Goal: Task Accomplishment & Management: Manage account settings

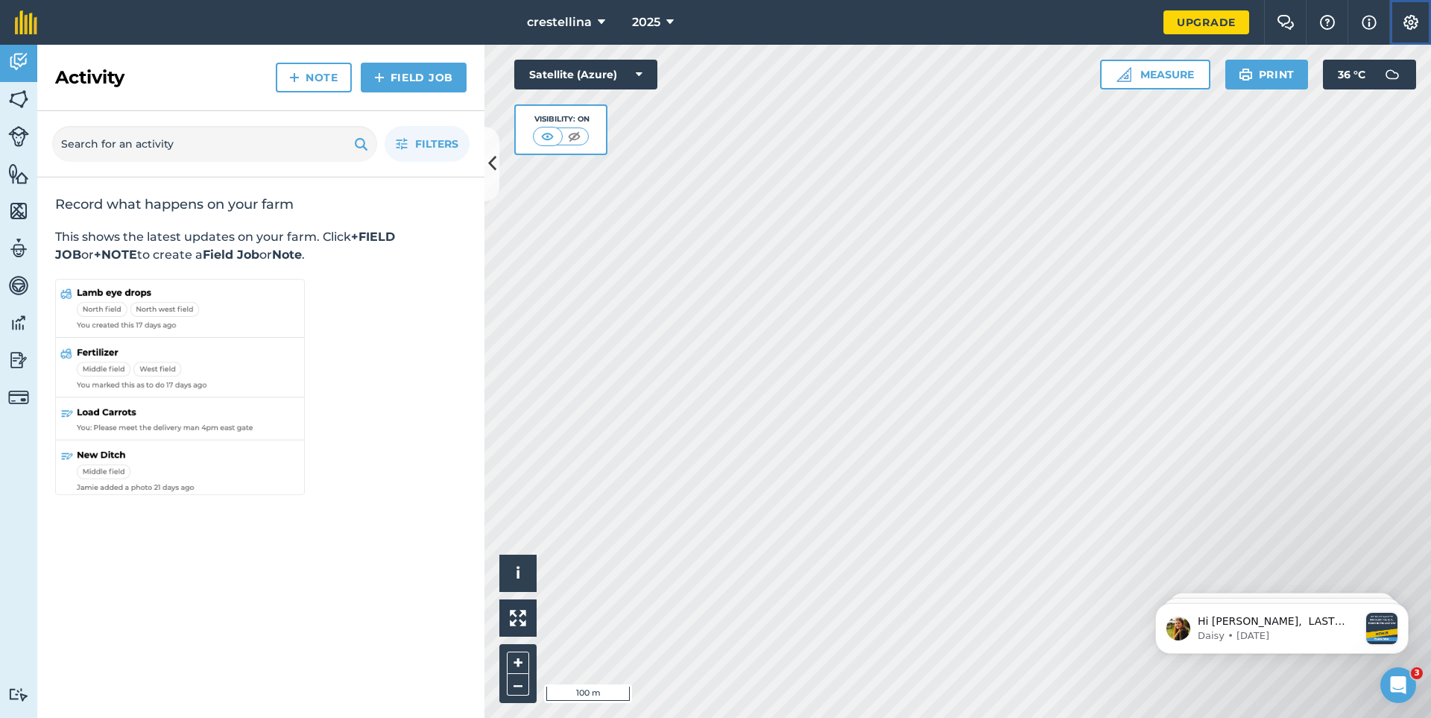
click at [1413, 26] on img at bounding box center [1411, 22] width 18 height 15
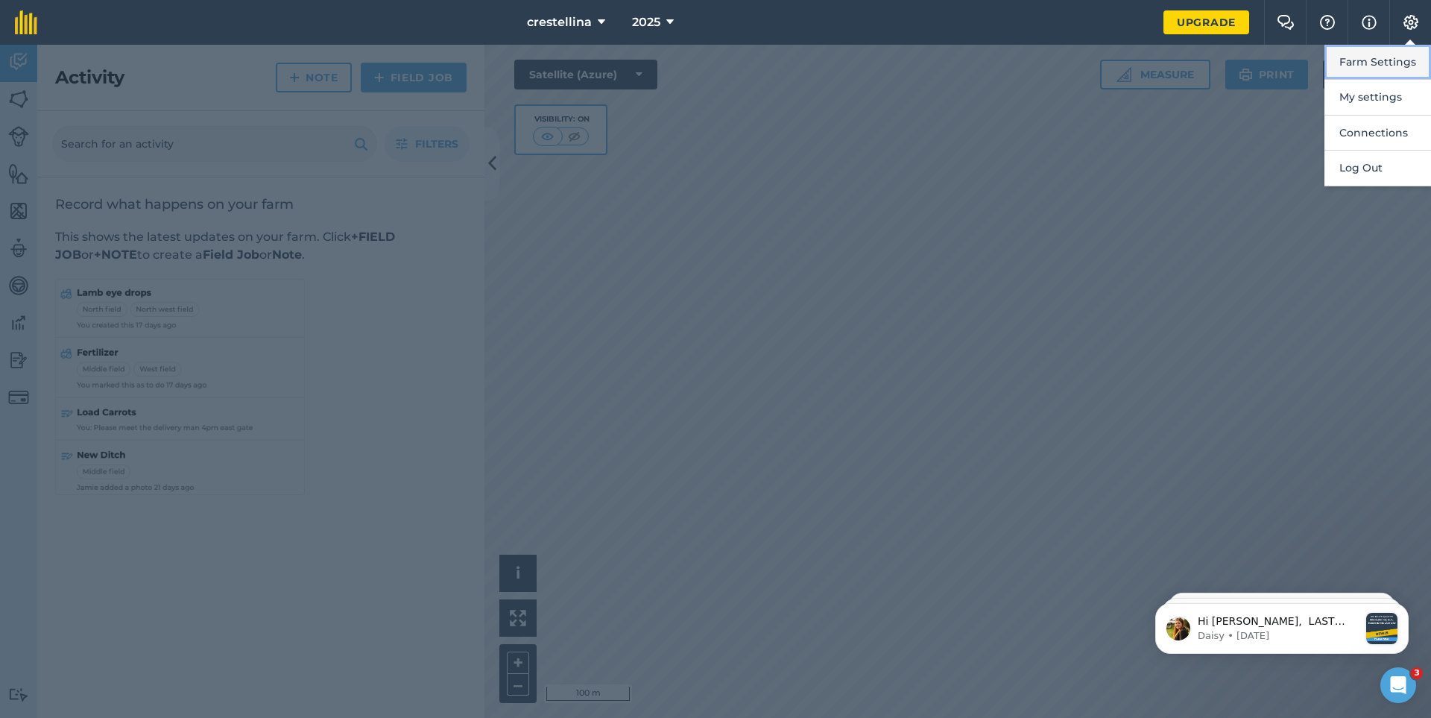
click at [1376, 69] on button "Farm Settings" at bounding box center [1378, 62] width 107 height 35
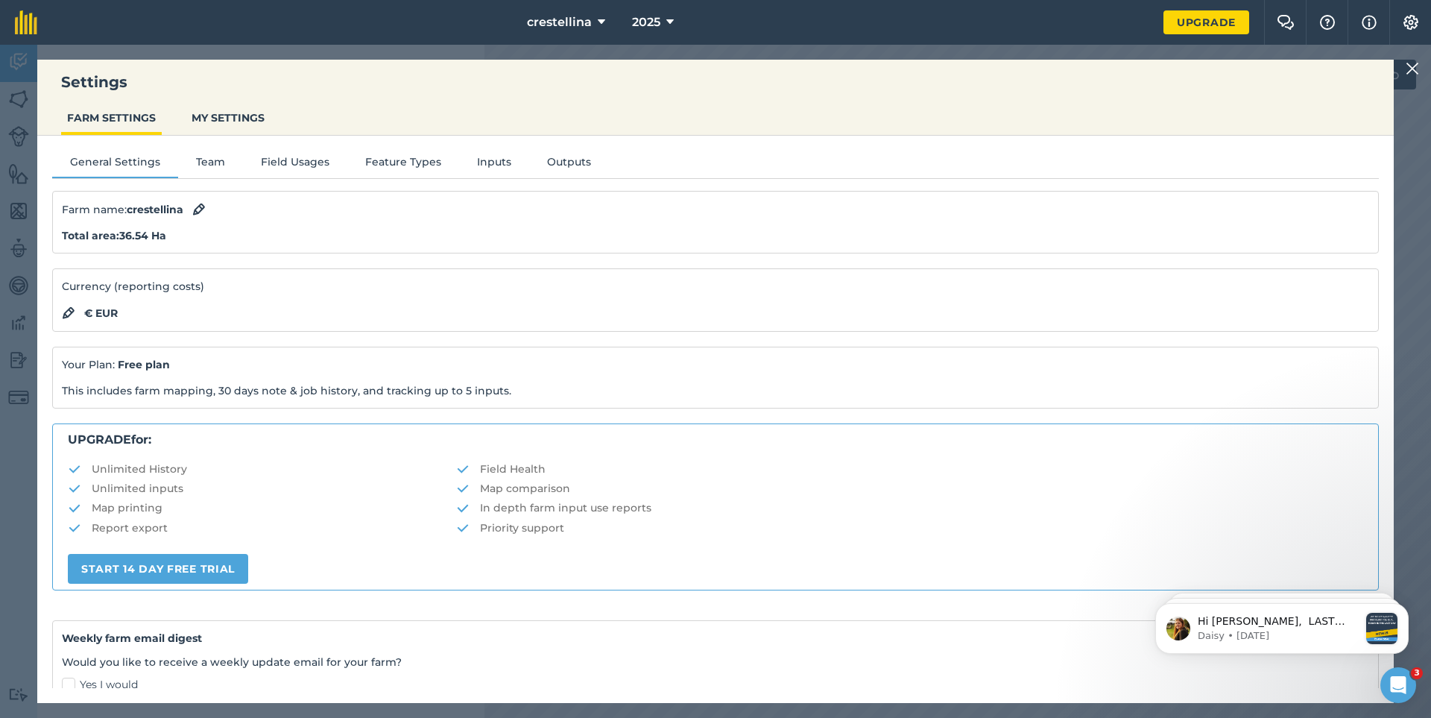
drag, startPoint x: 1396, startPoint y: 256, endPoint x: 1418, endPoint y: 438, distance: 184.0
click at [1418, 438] on div "Settings FARM SETTINGS MY SETTINGS General Settings Team Field Usages Feature T…" at bounding box center [715, 381] width 1431 height 673
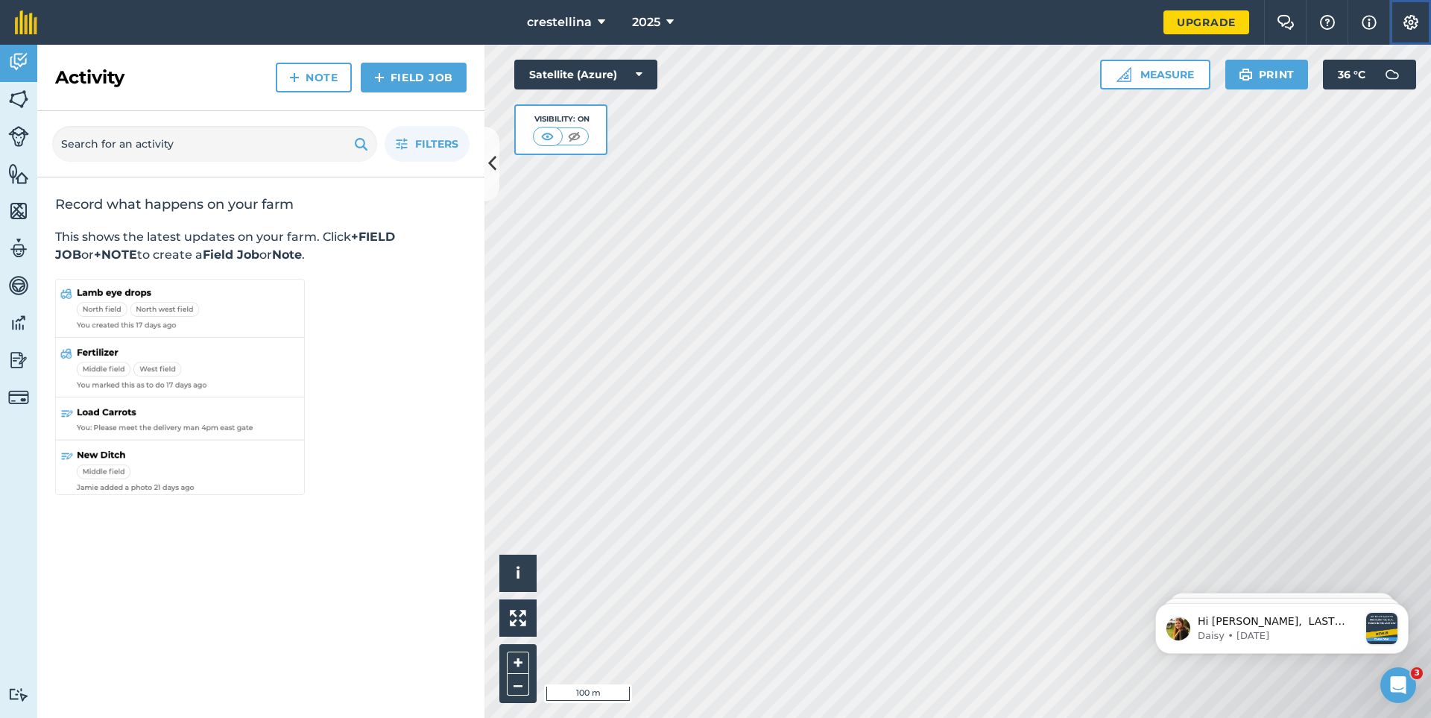
click at [1413, 25] on img at bounding box center [1411, 22] width 18 height 15
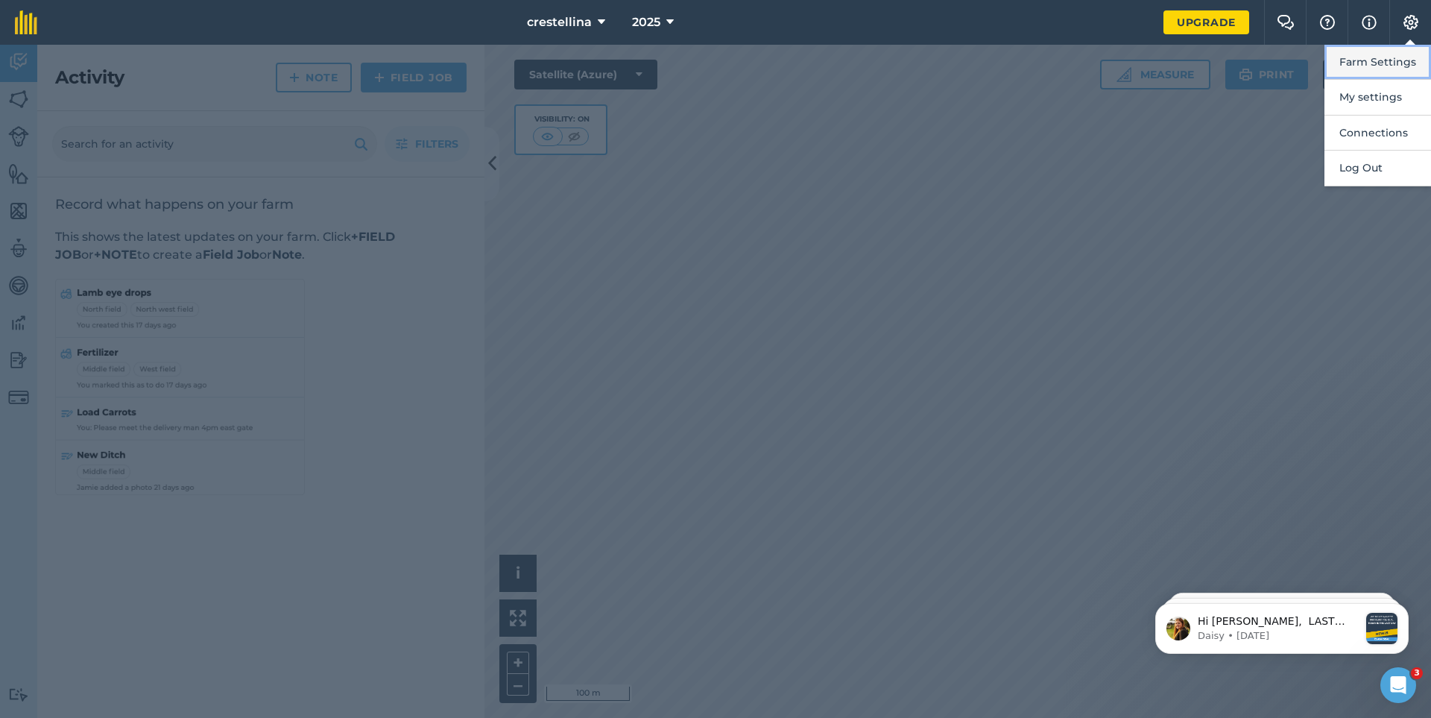
click at [1374, 65] on button "Farm Settings" at bounding box center [1378, 62] width 107 height 35
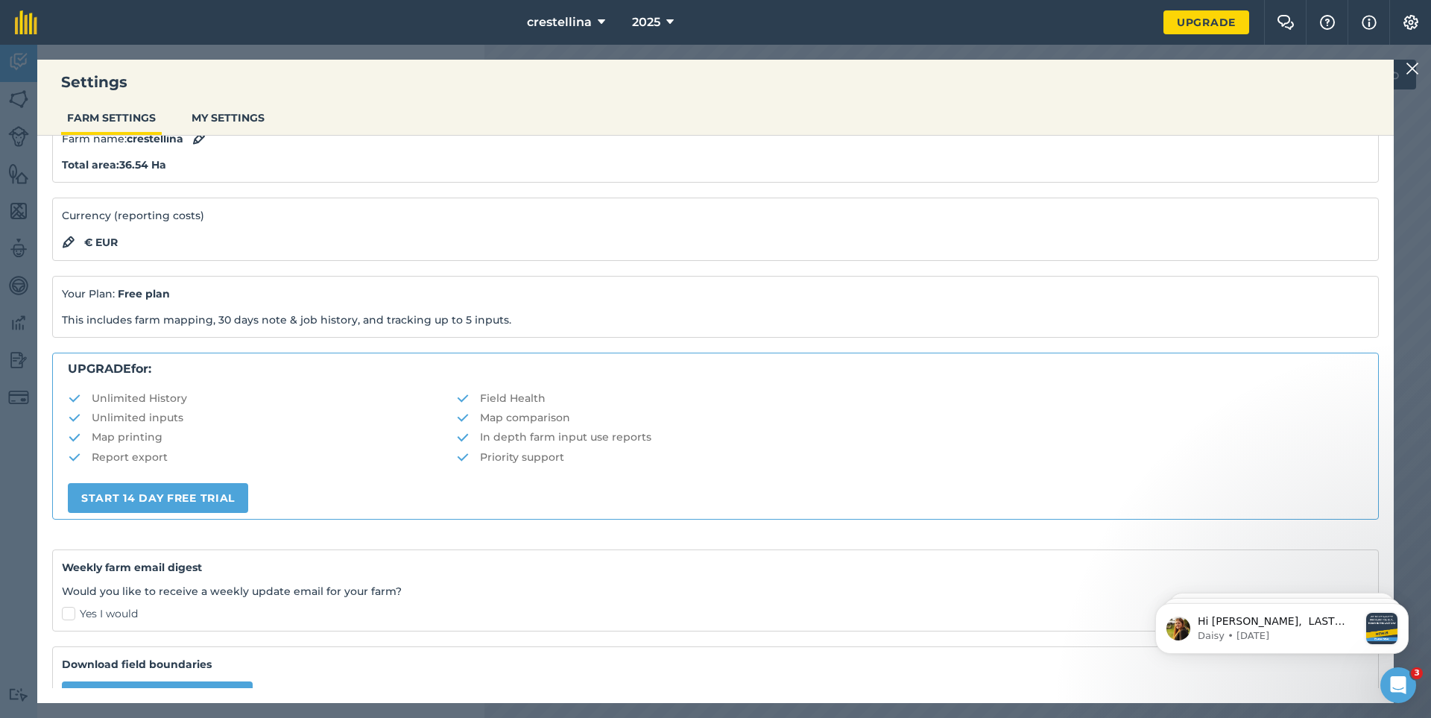
scroll to position [148, 0]
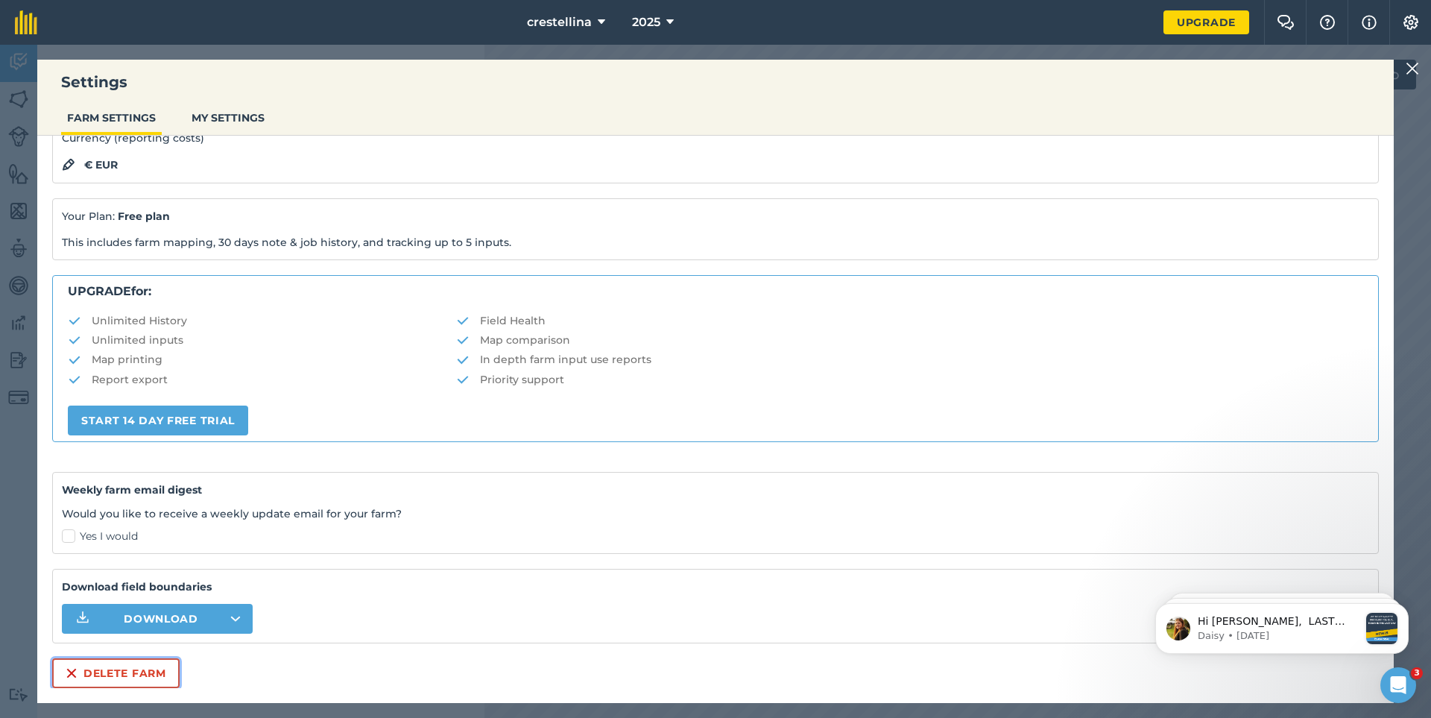
click at [118, 667] on button "Delete farm" at bounding box center [115, 673] width 127 height 30
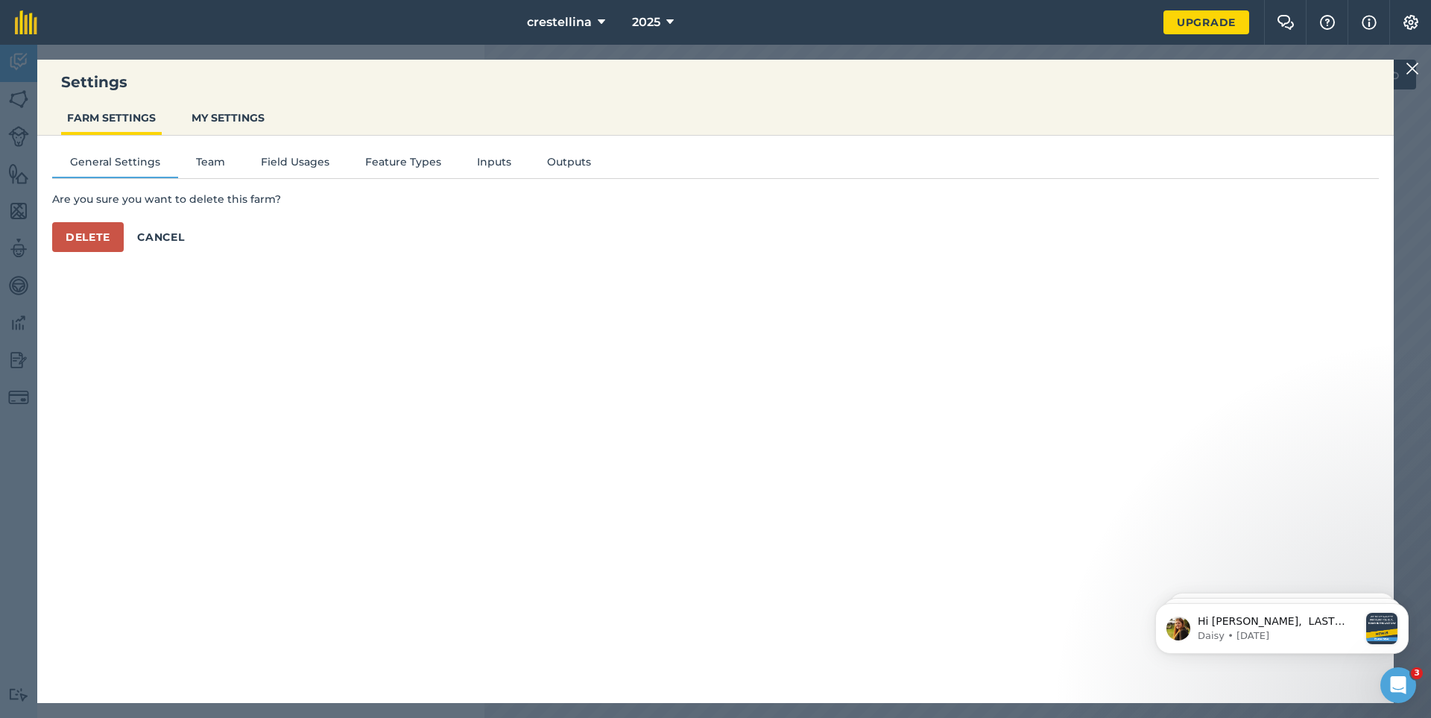
scroll to position [0, 0]
click at [101, 250] on button "Delete" at bounding box center [88, 237] width 72 height 30
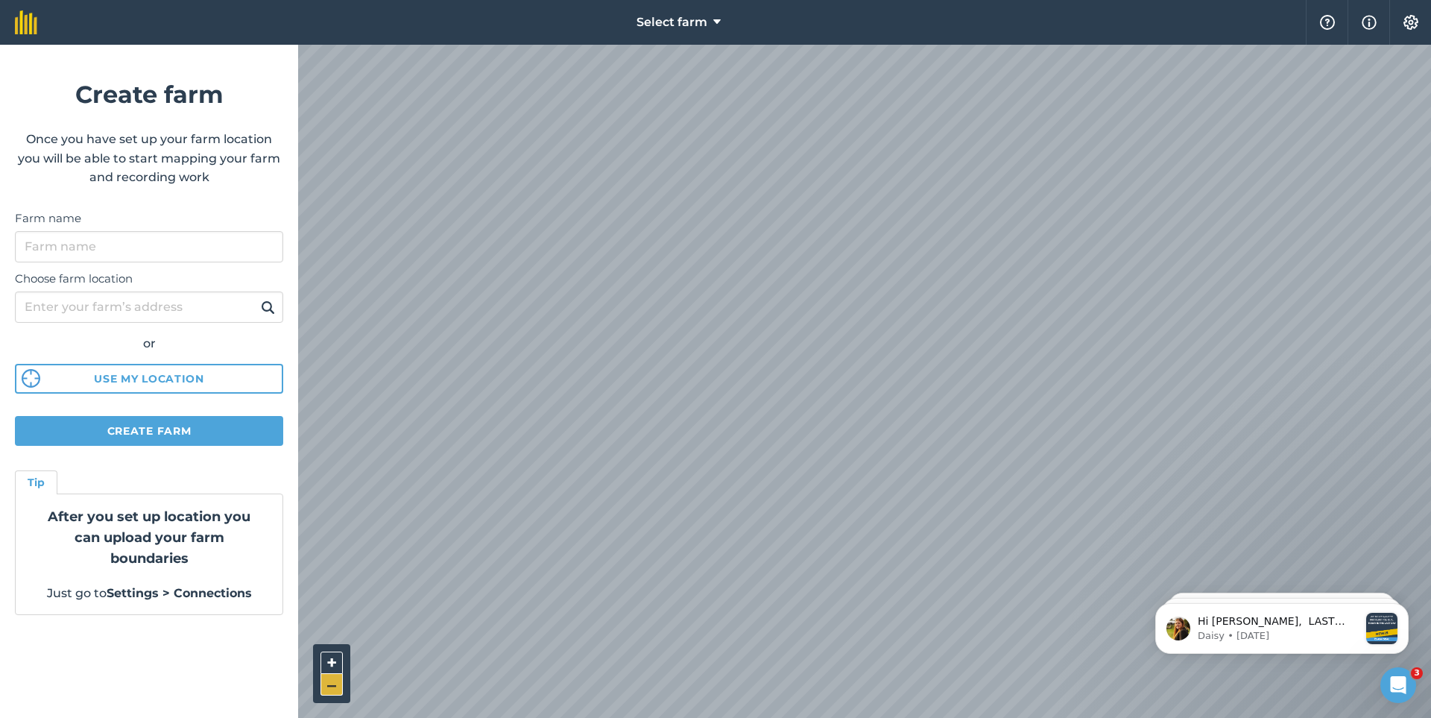
click at [329, 689] on button "–" at bounding box center [332, 685] width 22 height 22
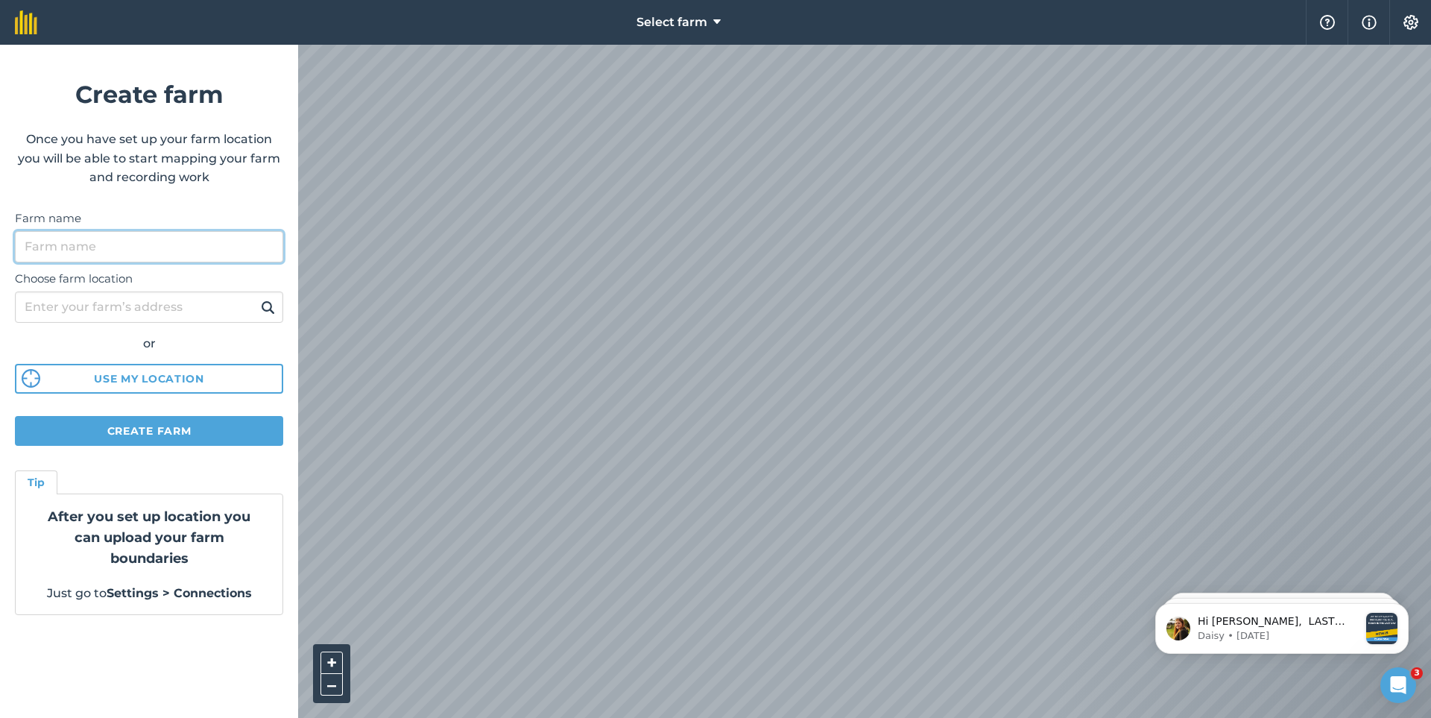
click at [56, 248] on input "Farm name" at bounding box center [149, 246] width 268 height 31
type input "padstow farm shop"
click at [61, 309] on input "Choose farm location" at bounding box center [149, 306] width 268 height 31
type input "padstow"
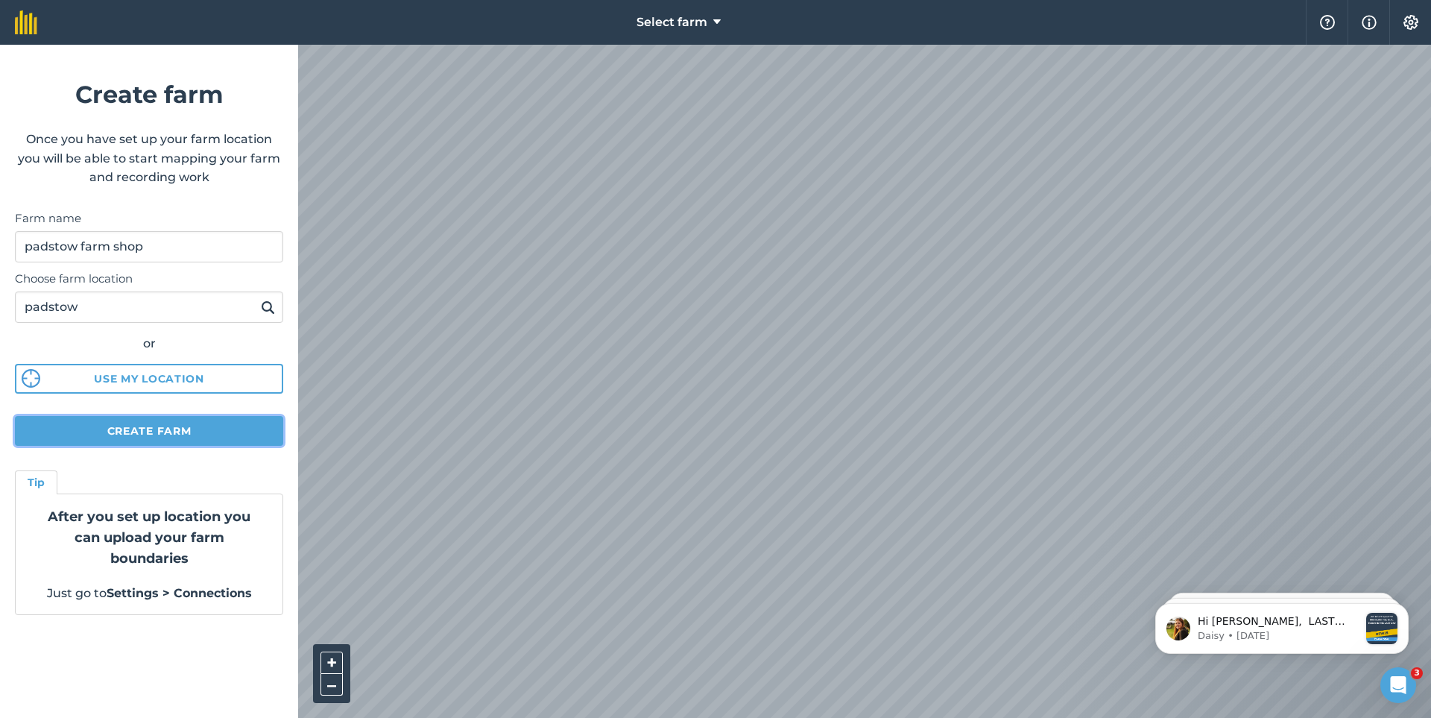
click at [158, 433] on button "Create farm" at bounding box center [149, 431] width 268 height 30
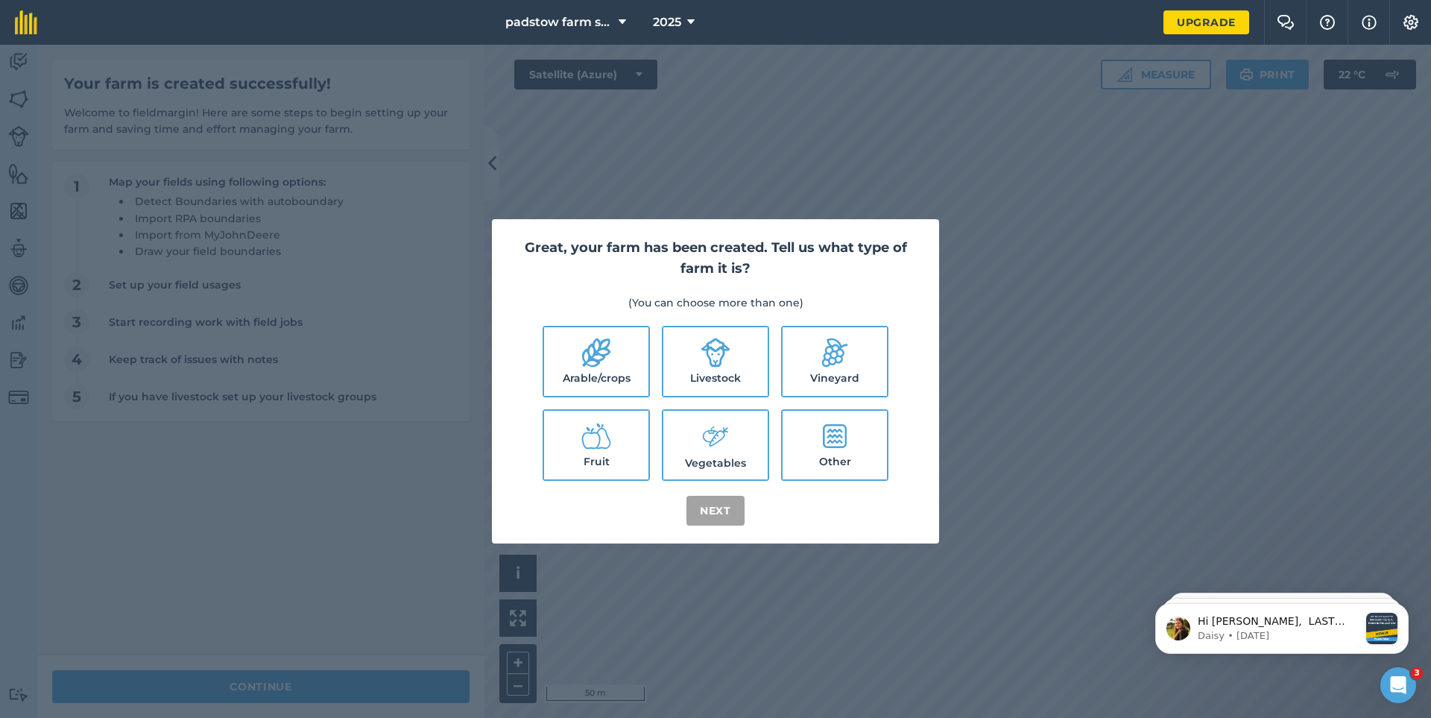
click at [852, 450] on label "Other" at bounding box center [835, 445] width 104 height 69
checkbox input "true"
click at [713, 512] on button "Next" at bounding box center [716, 511] width 58 height 30
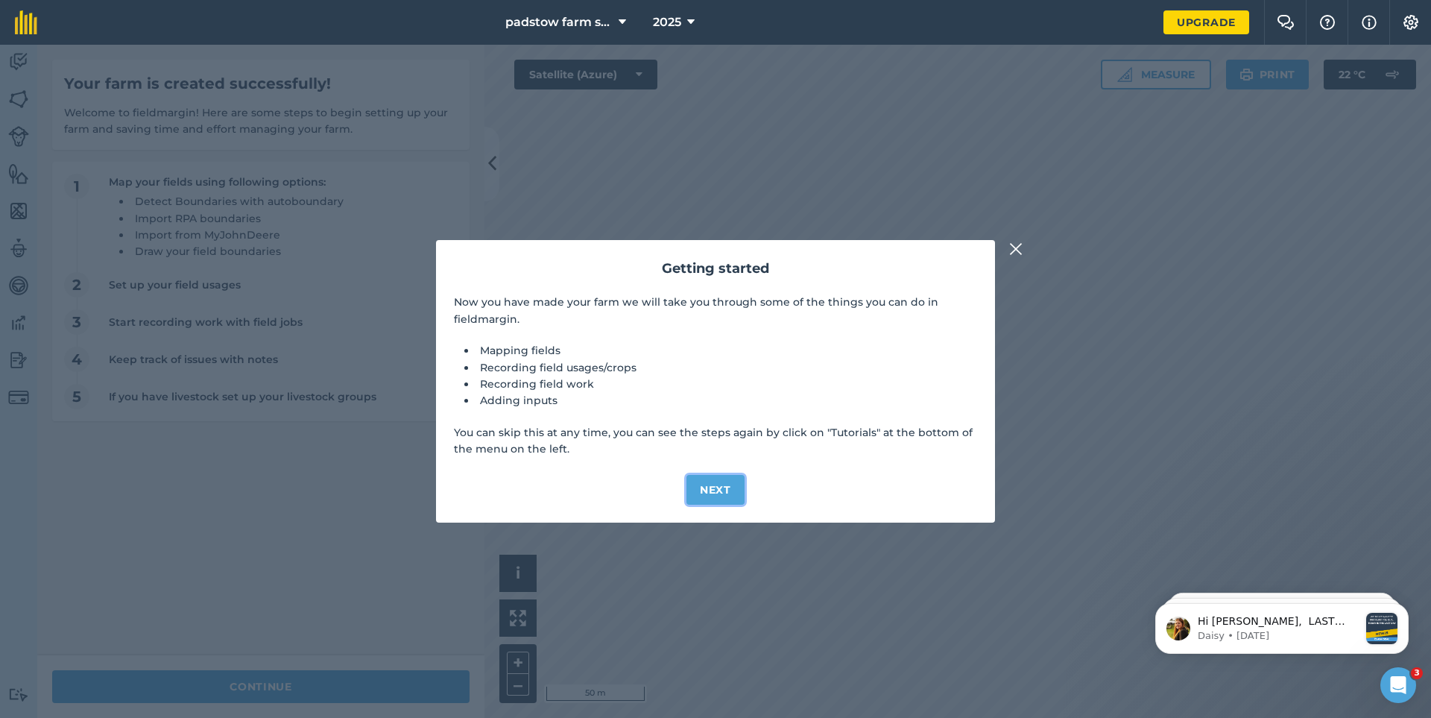
click at [709, 490] on button "Next" at bounding box center [716, 490] width 58 height 30
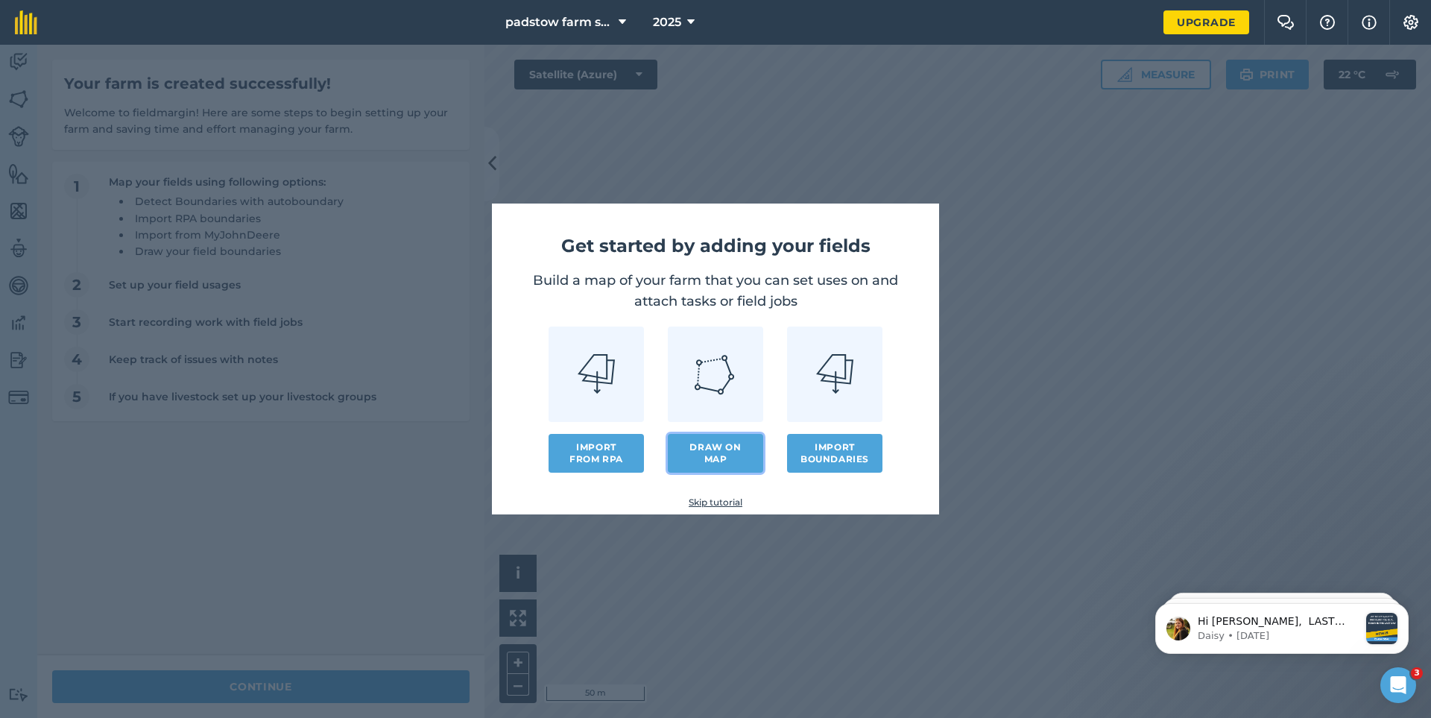
click at [707, 453] on link "Draw on map" at bounding box center [715, 453] width 95 height 39
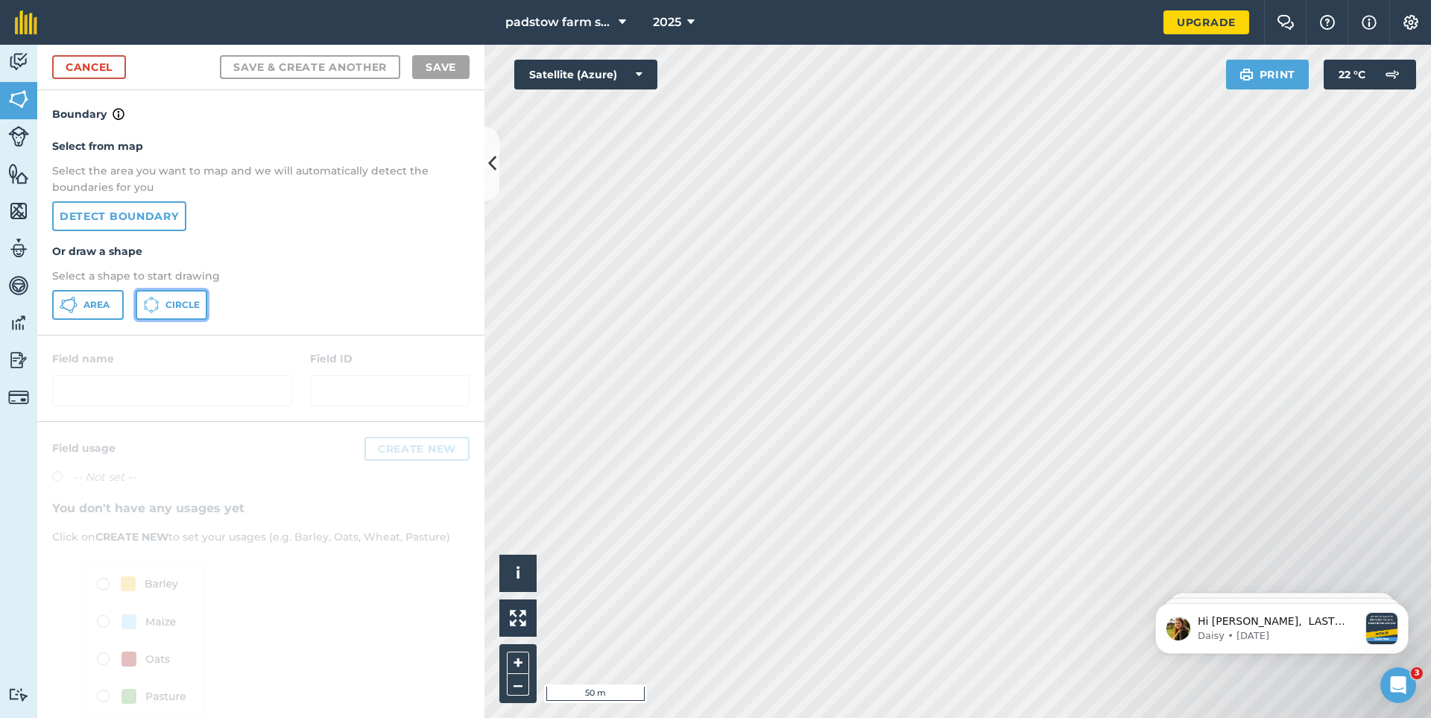
click at [166, 299] on span "Circle" at bounding box center [183, 305] width 34 height 12
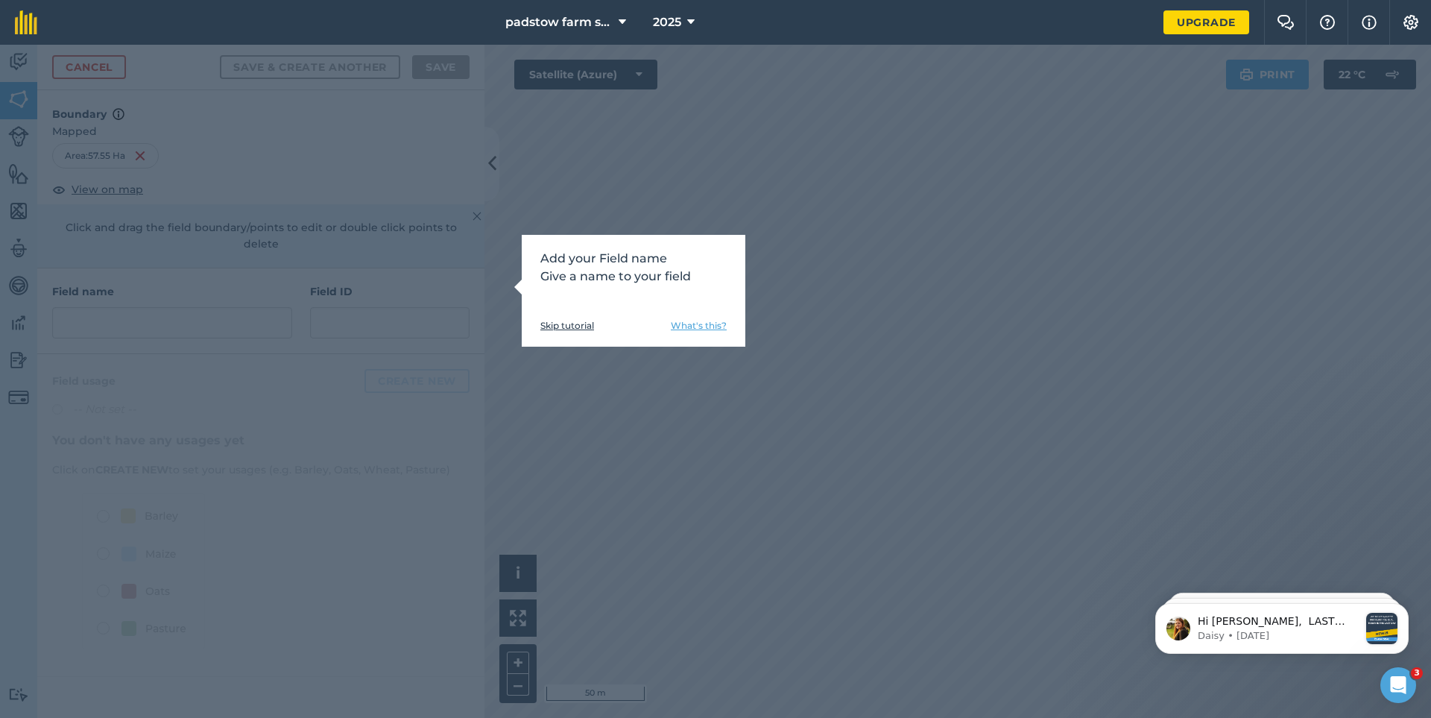
click at [552, 327] on link "Skip tutorial" at bounding box center [567, 326] width 54 height 12
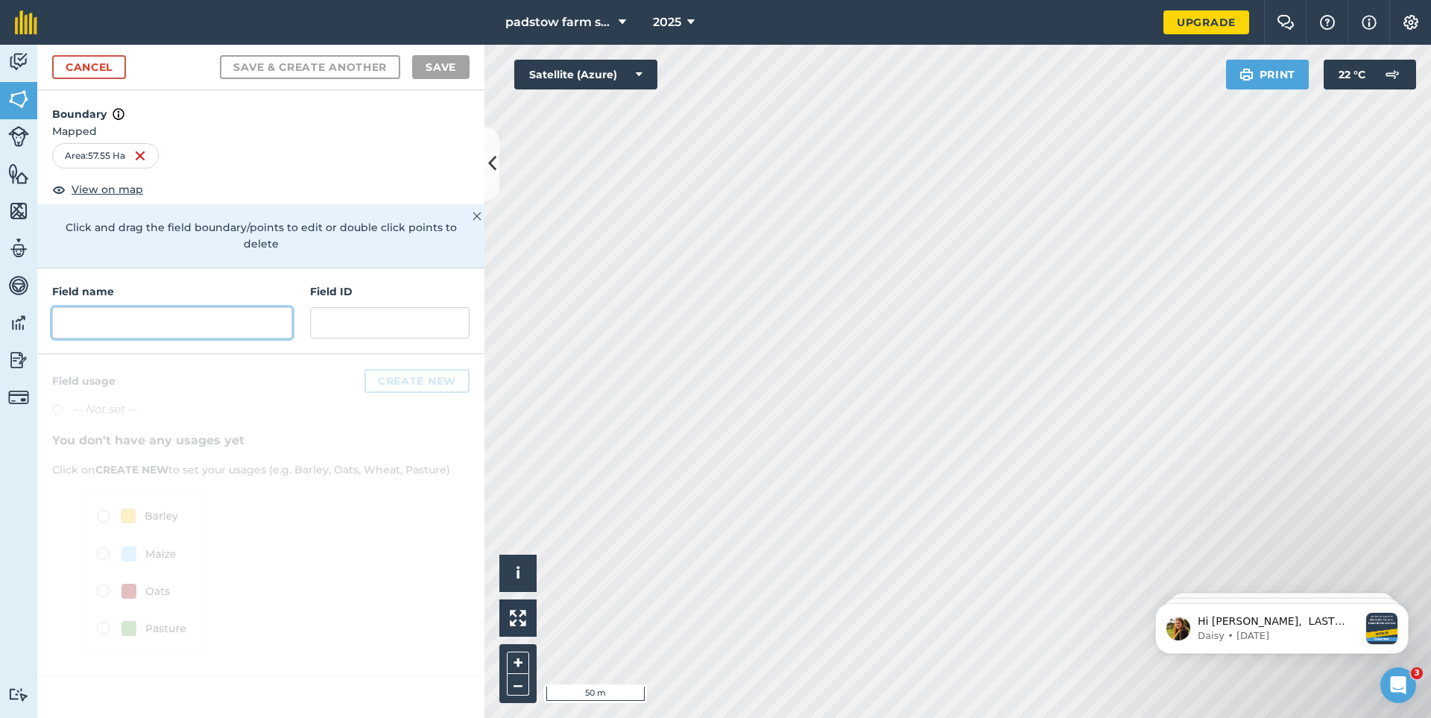
click at [81, 307] on input "text" at bounding box center [172, 322] width 240 height 31
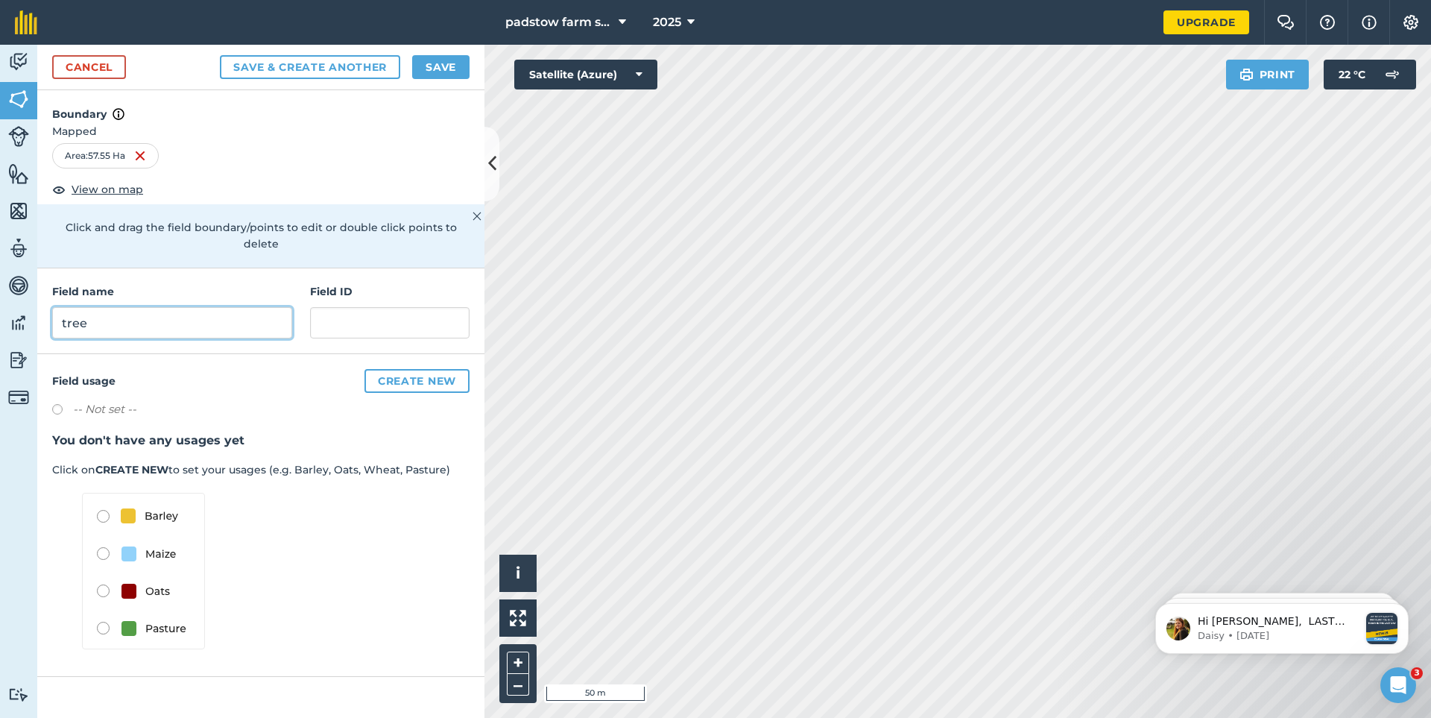
type input "tree"
click at [403, 369] on button "Create new" at bounding box center [417, 381] width 105 height 24
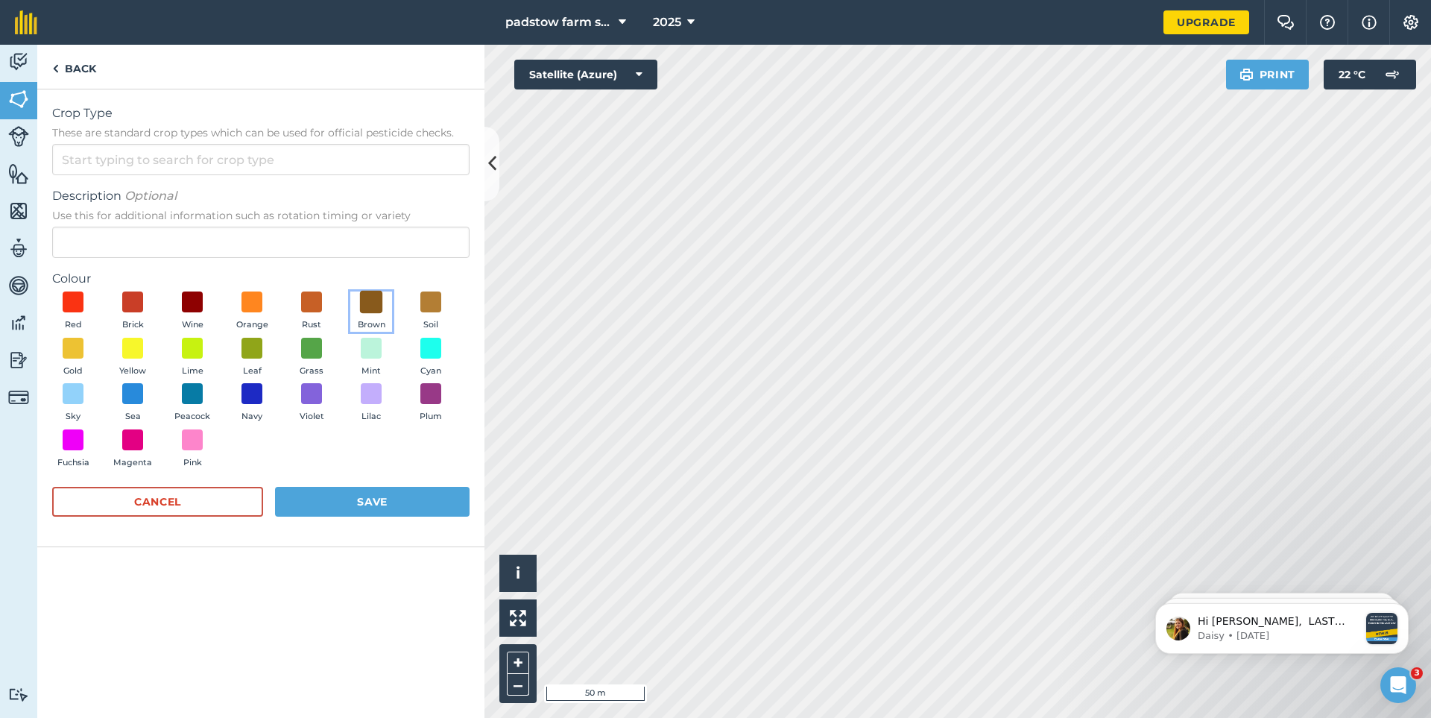
click at [376, 306] on span at bounding box center [371, 302] width 23 height 23
click at [141, 163] on input "Crop Type These are standard crop types which can be used for official pesticid…" at bounding box center [260, 159] width 417 height 31
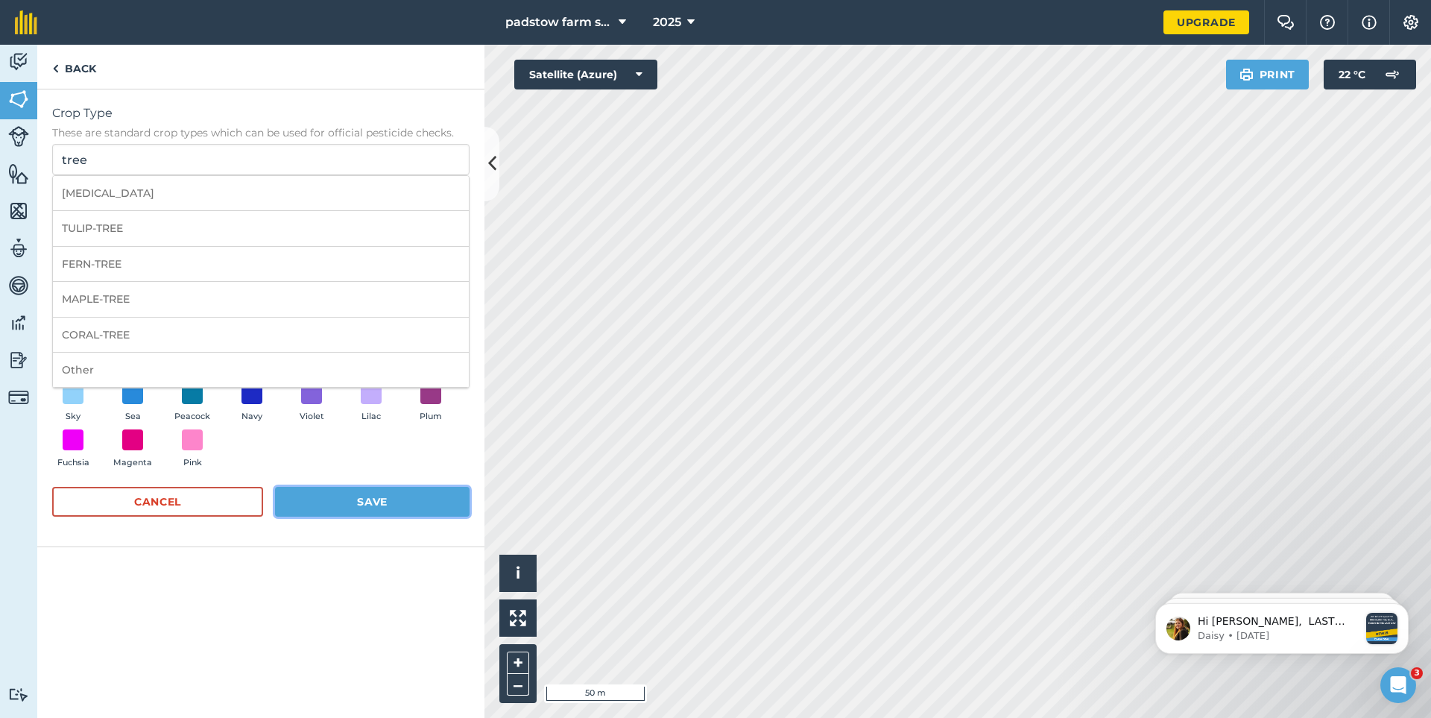
click at [369, 499] on button "Save" at bounding box center [372, 502] width 195 height 30
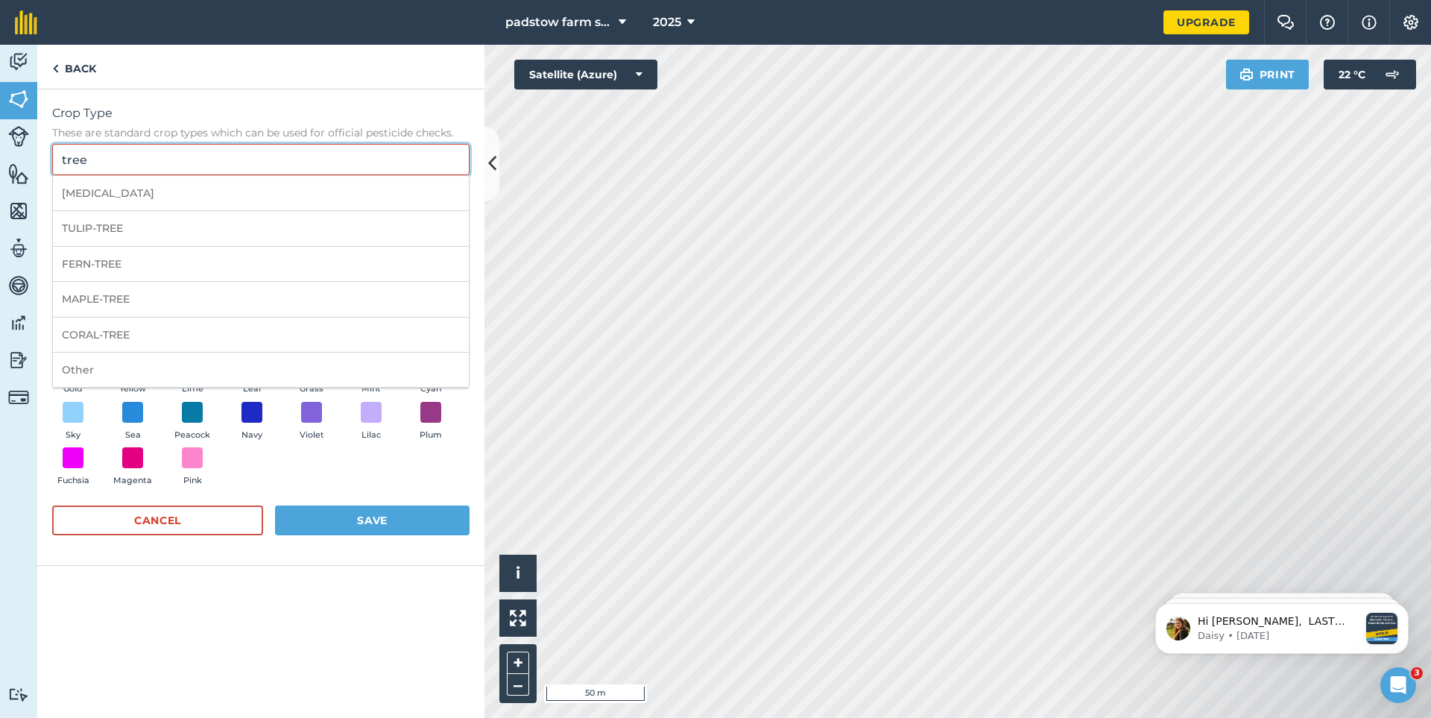
click at [119, 158] on input "tree" at bounding box center [260, 159] width 417 height 31
click at [92, 195] on li "[MEDICAL_DATA]" at bounding box center [261, 193] width 416 height 35
type input "[MEDICAL_DATA]"
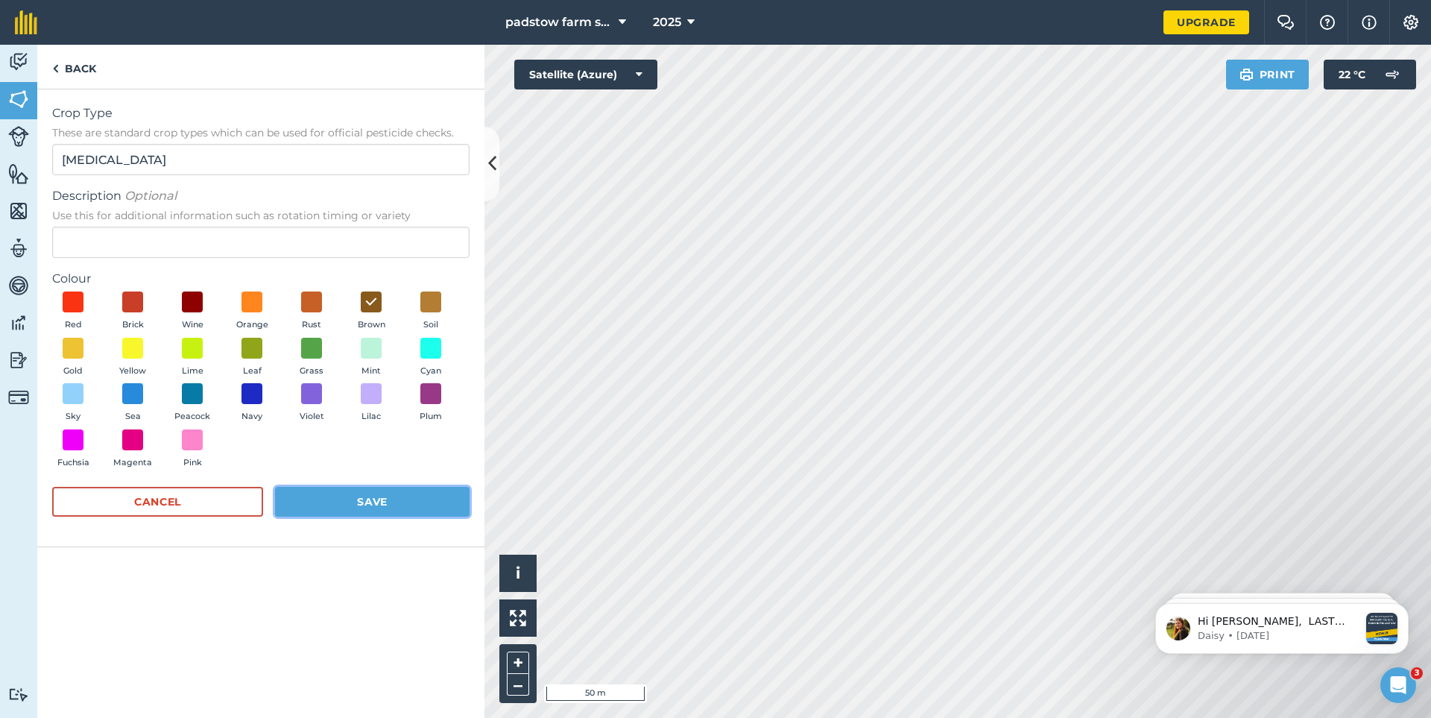
click at [388, 500] on button "Save" at bounding box center [372, 502] width 195 height 30
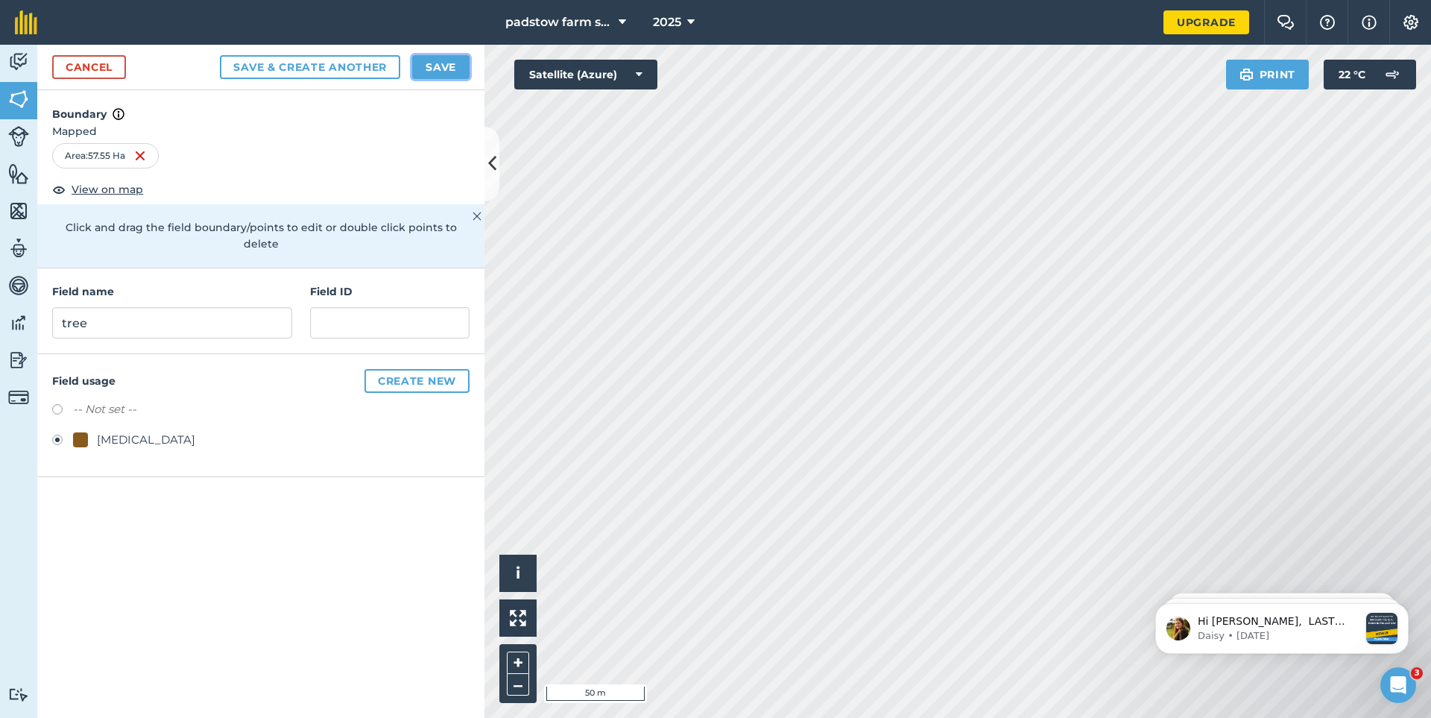
click at [438, 66] on button "Save" at bounding box center [440, 67] width 57 height 24
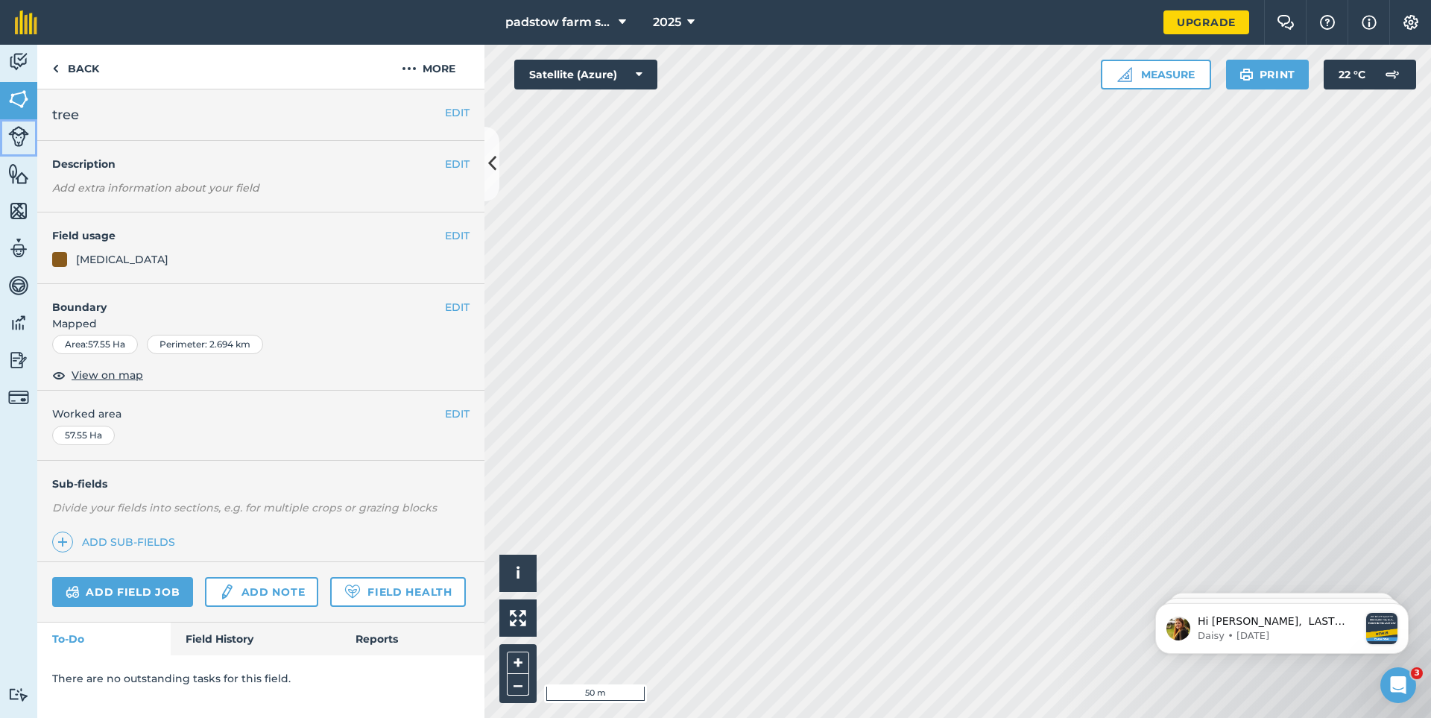
click at [13, 136] on img at bounding box center [18, 136] width 21 height 21
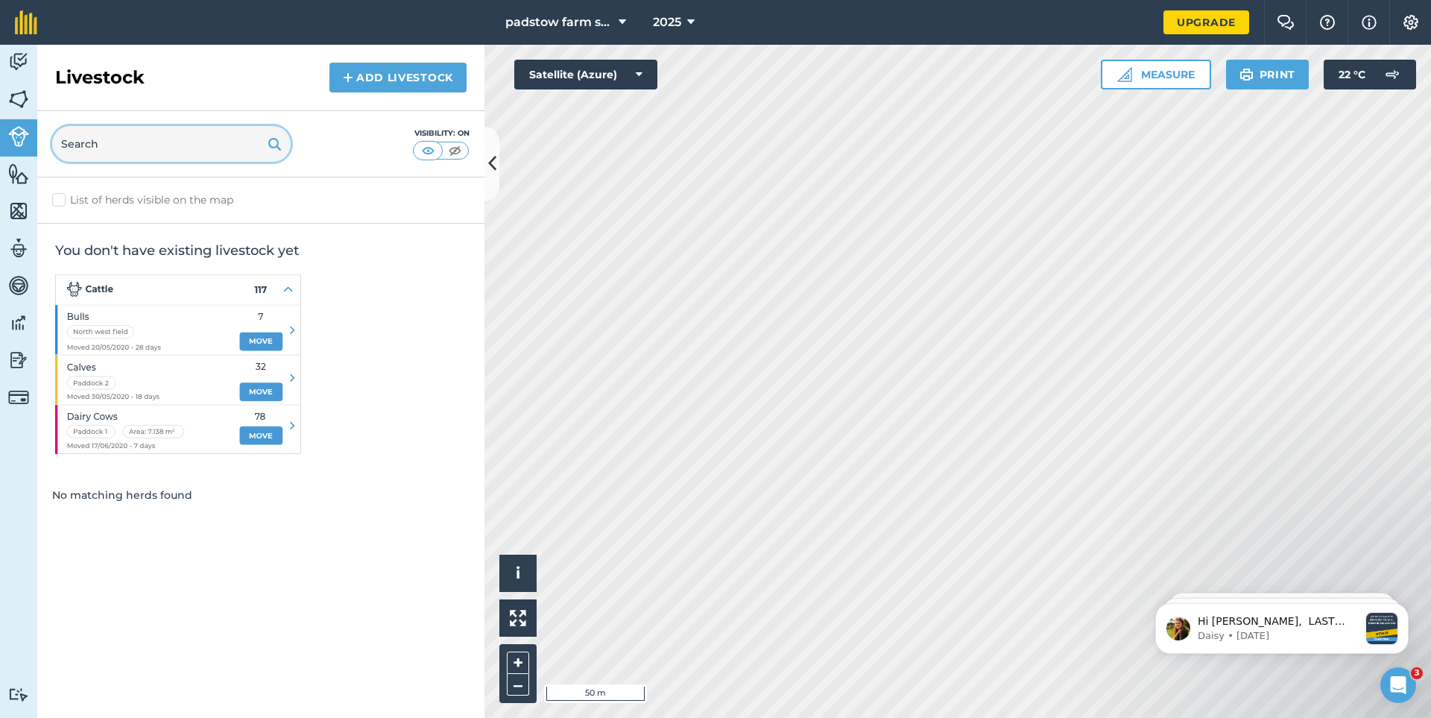
click at [151, 153] on input "text" at bounding box center [171, 144] width 239 height 36
click at [373, 75] on link "Add Livestock" at bounding box center [398, 78] width 137 height 30
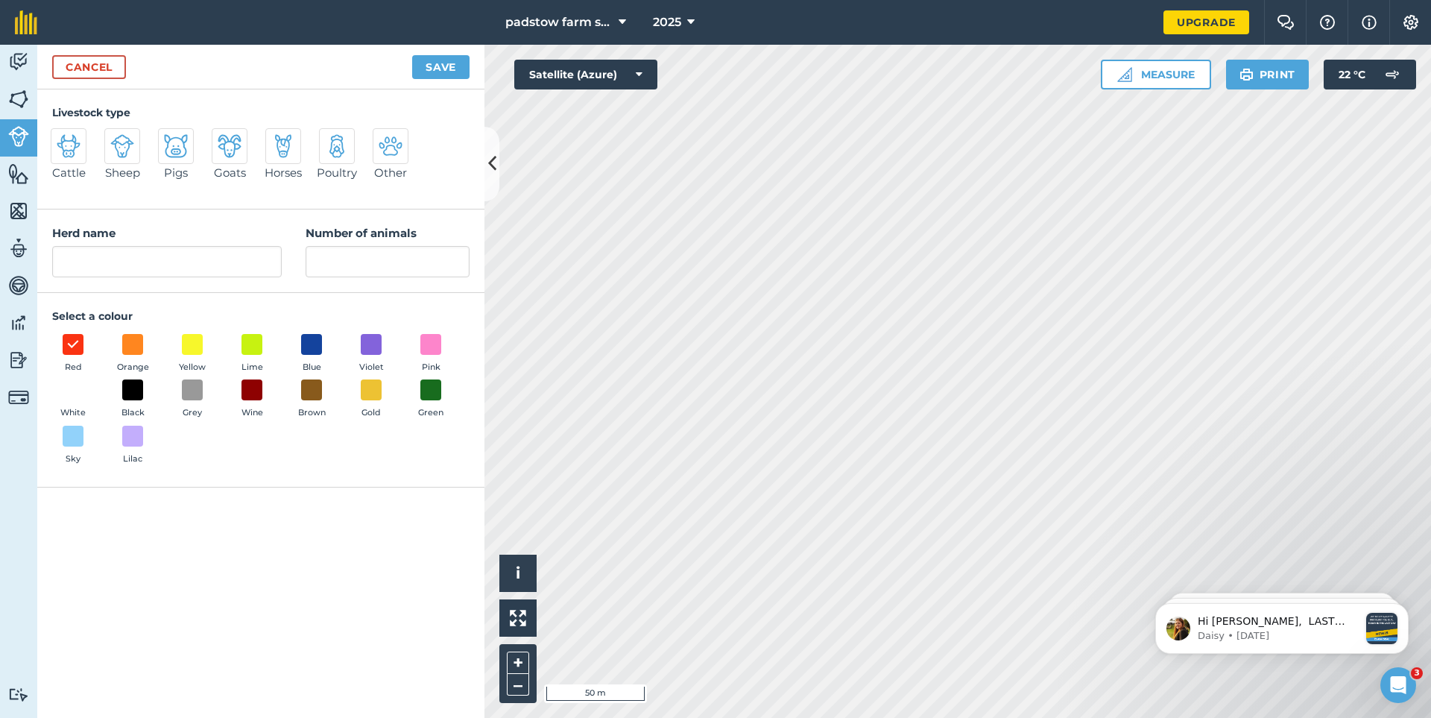
click at [293, 147] on img at bounding box center [283, 146] width 24 height 24
click at [277, 138] on input "Horses" at bounding box center [272, 133] width 10 height 10
radio input "true"
type input "Horses"
click at [306, 400] on span at bounding box center [311, 390] width 23 height 23
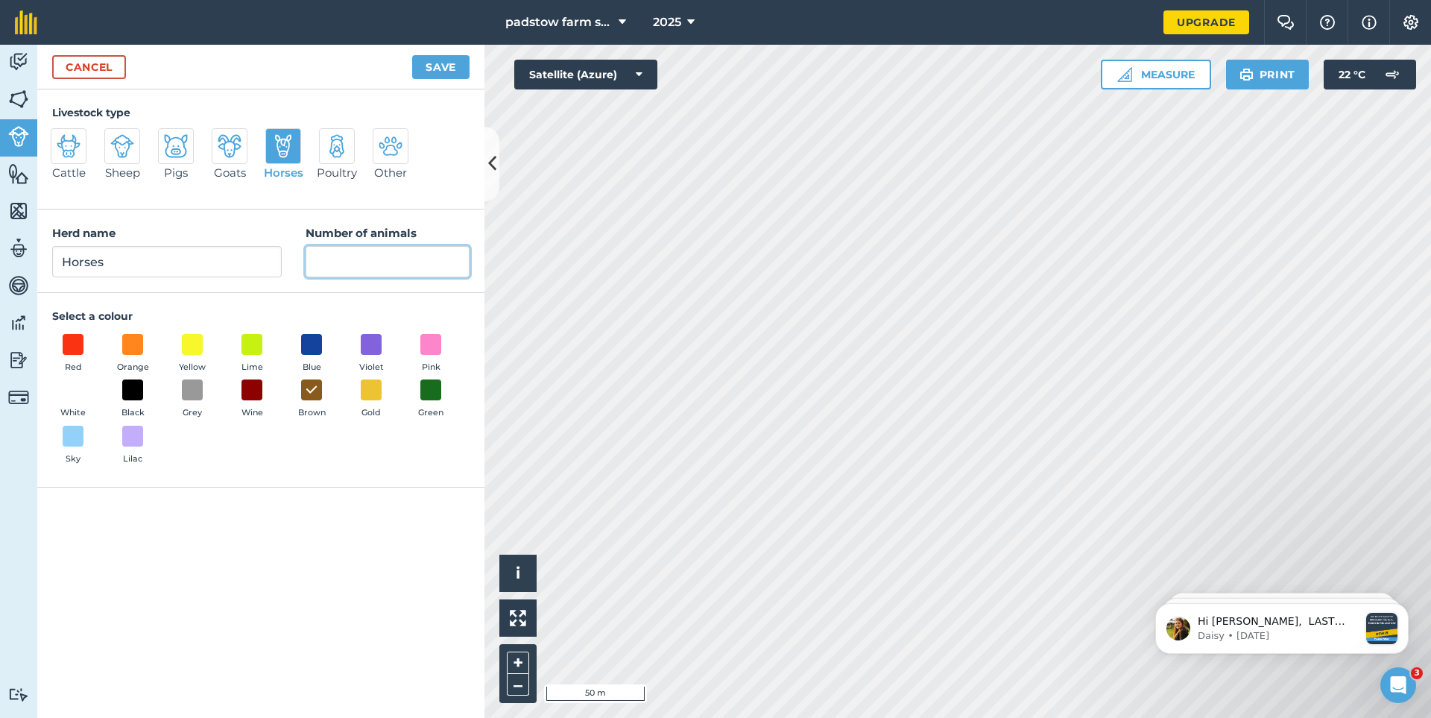
click at [325, 261] on input "Number of animals" at bounding box center [388, 261] width 164 height 31
type input "14"
click at [433, 70] on button "Save" at bounding box center [440, 67] width 57 height 24
